Goal: Task Accomplishment & Management: Use online tool/utility

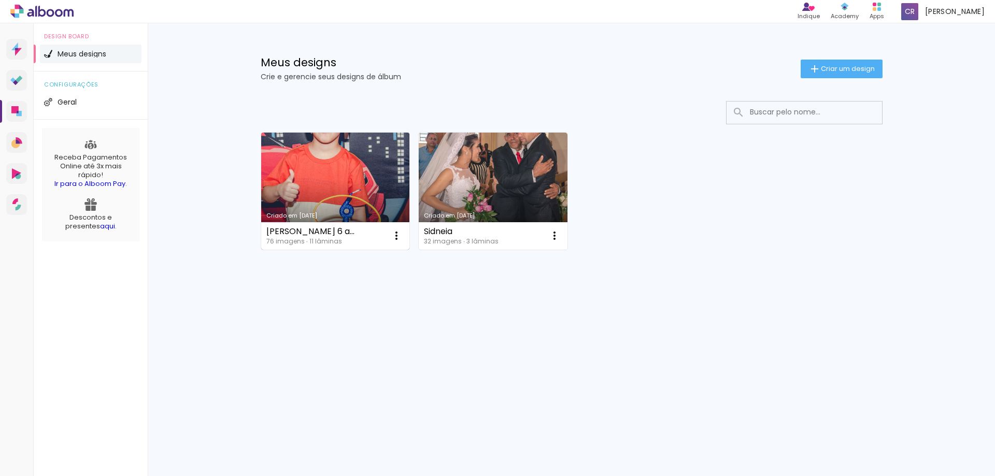
click at [333, 184] on link "Criado em [DATE]" at bounding box center [335, 191] width 149 height 117
